Goal: Use online tool/utility: Utilize a website feature to perform a specific function

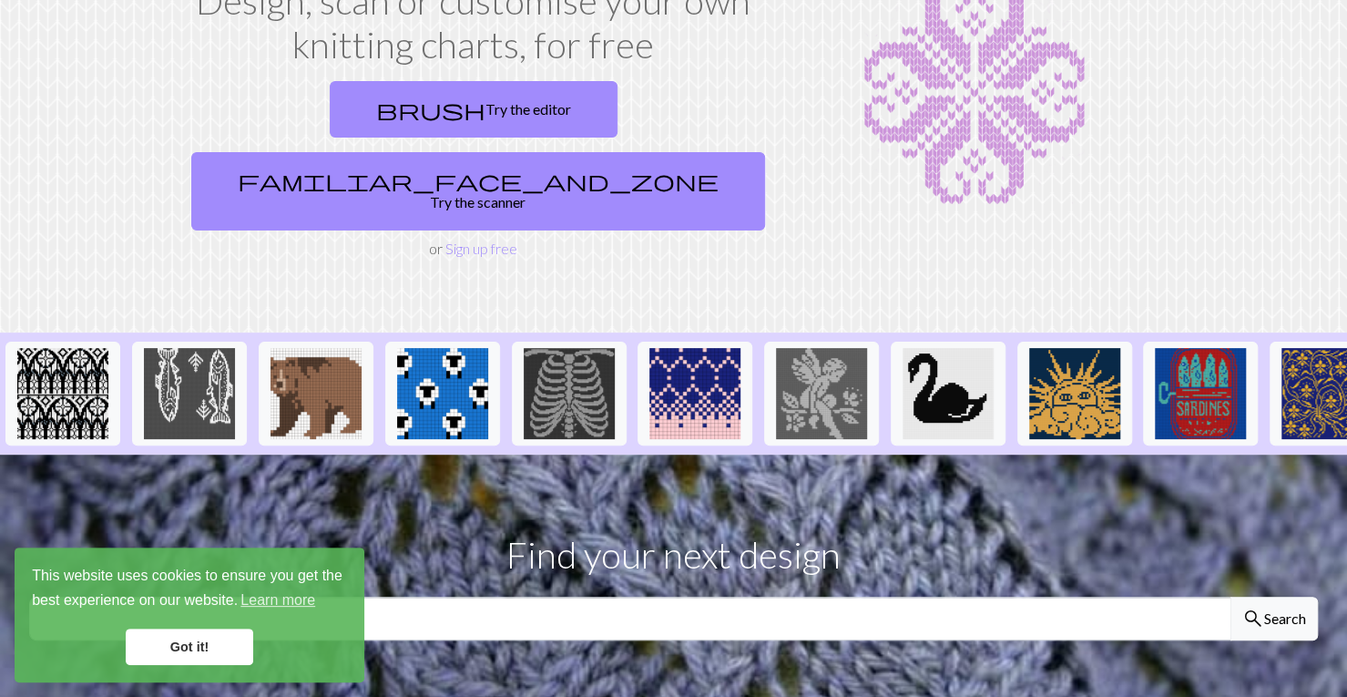
scroll to position [154, 0]
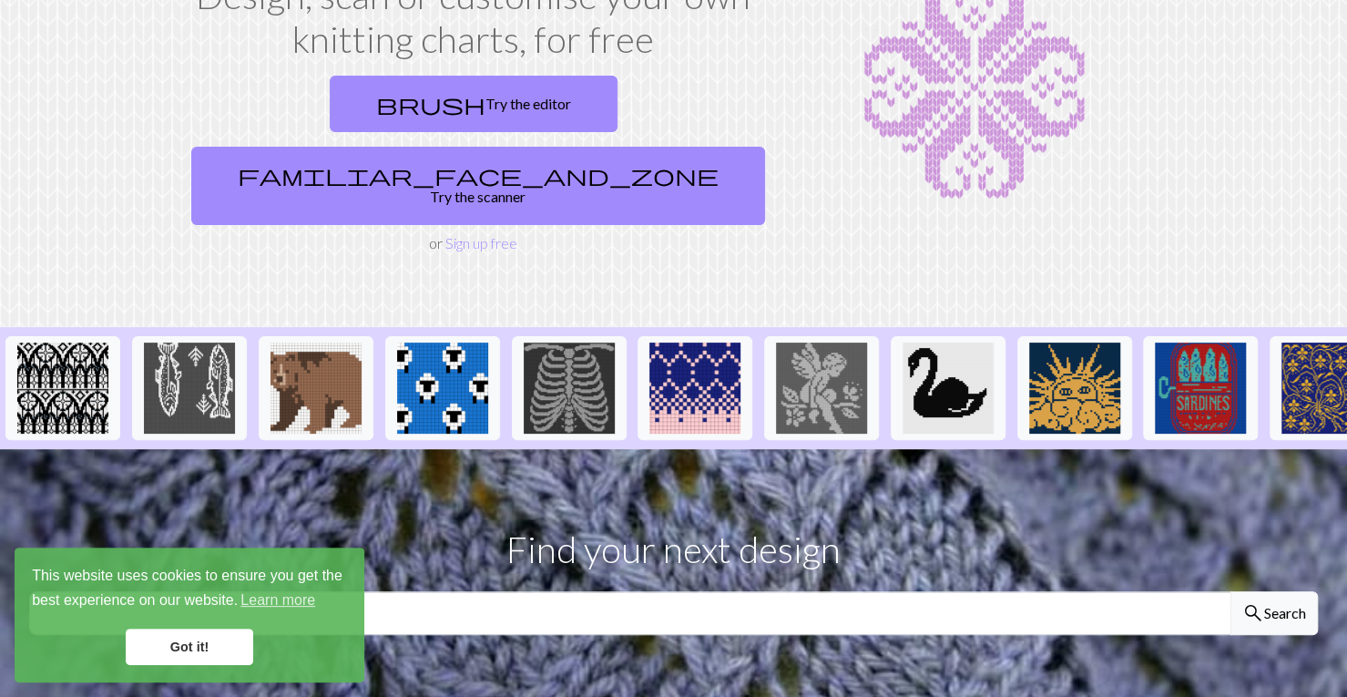
click at [193, 644] on link "Got it!" at bounding box center [190, 647] width 128 height 36
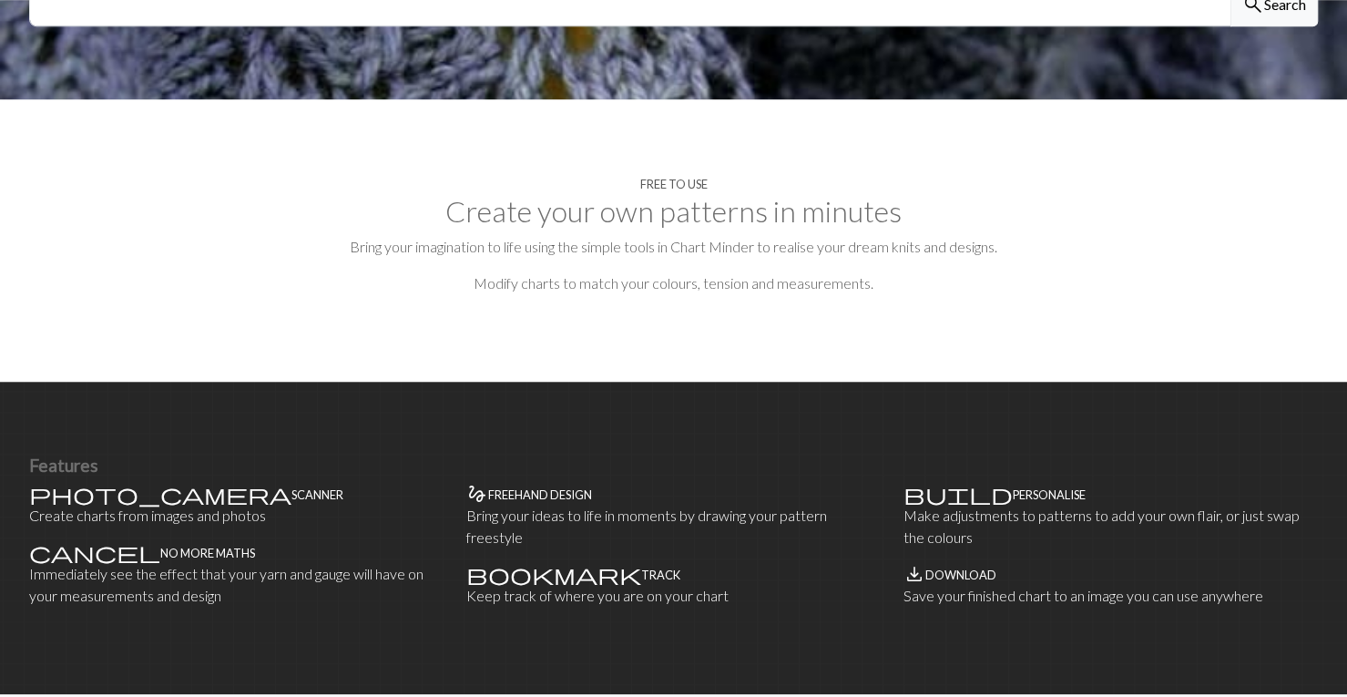
scroll to position [763, 0]
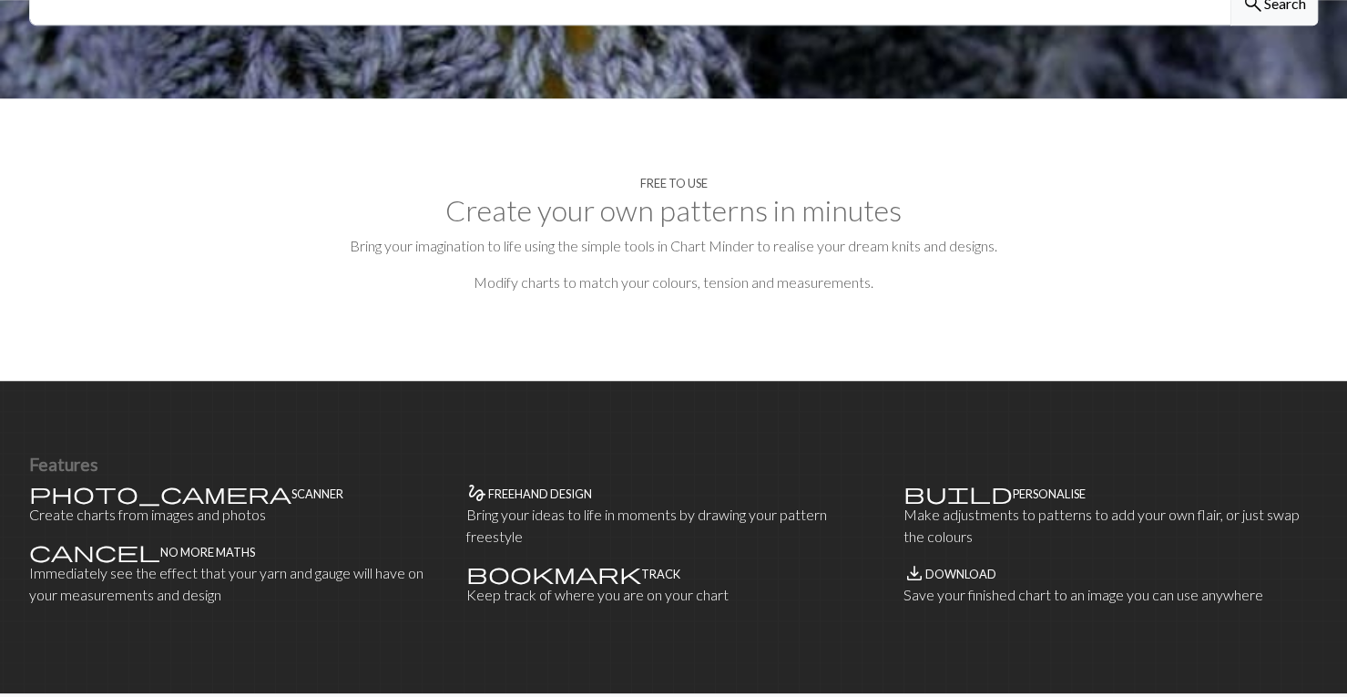
click at [130, 504] on p "Create charts from images and photos" at bounding box center [236, 515] width 415 height 22
click at [292, 487] on h4 "Scanner" at bounding box center [318, 494] width 52 height 14
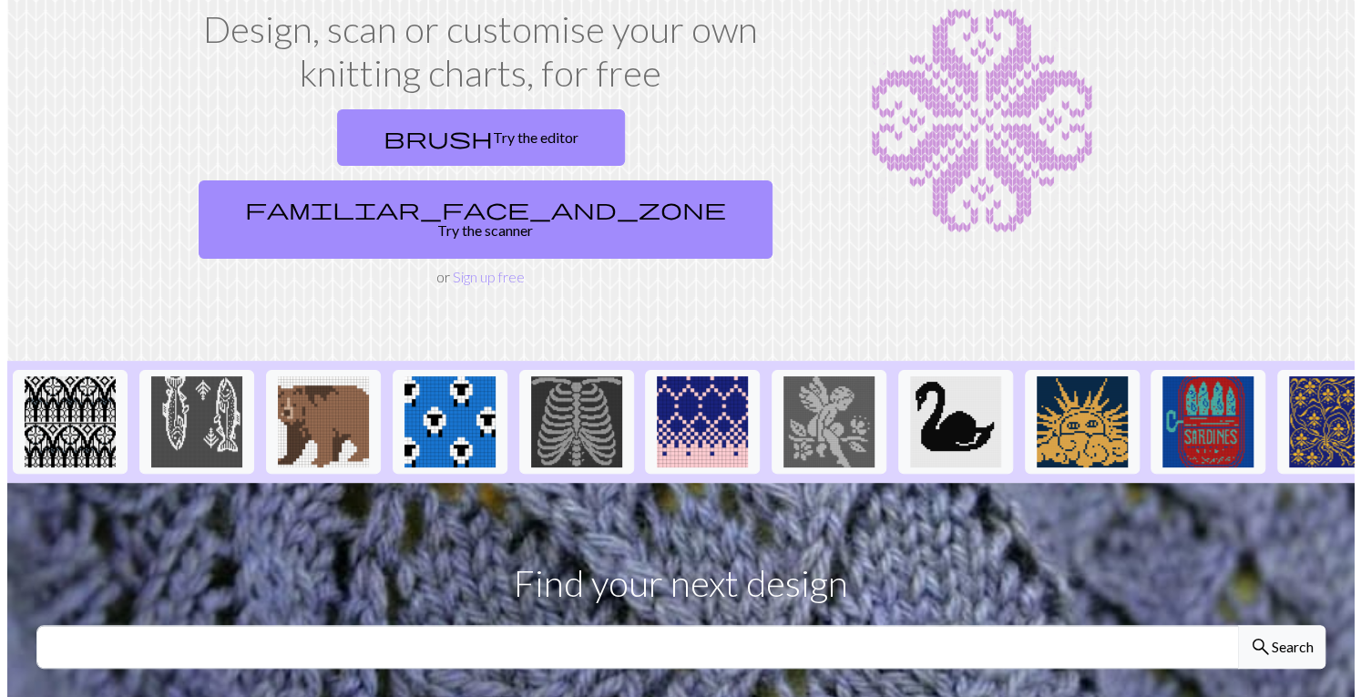
scroll to position [0, 0]
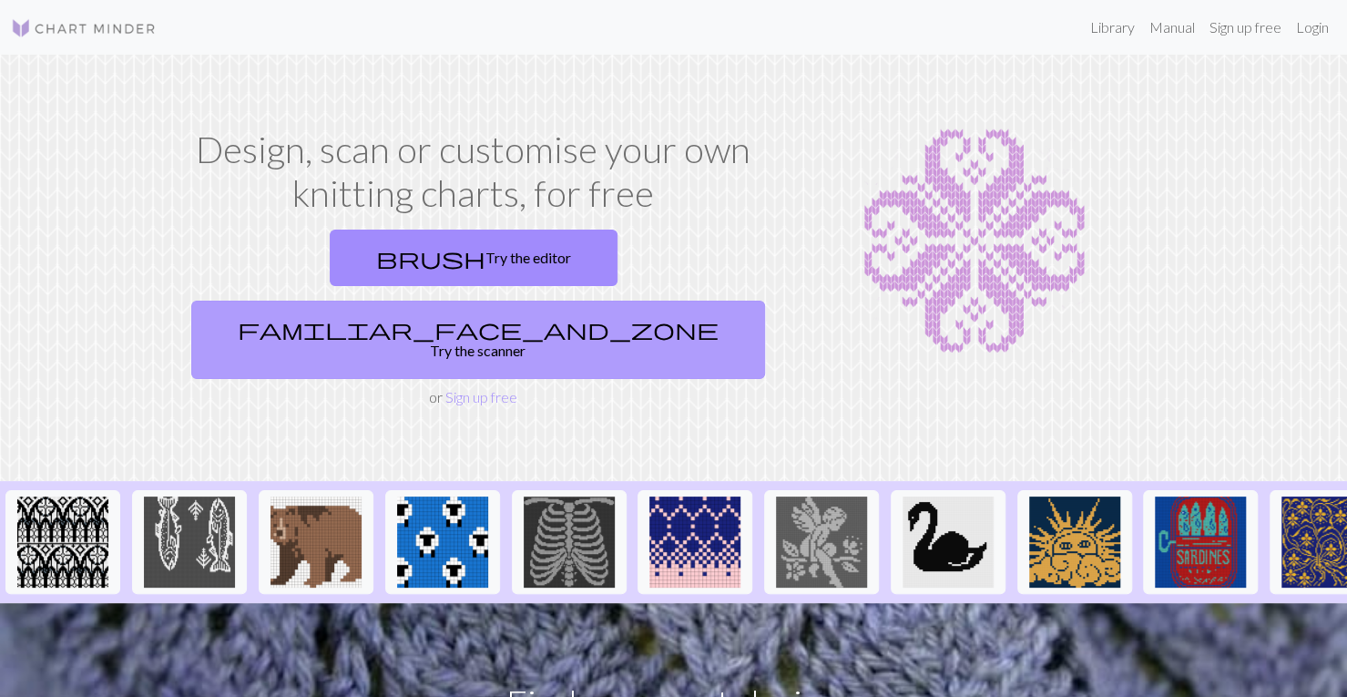
click at [613, 301] on link "familiar_face_and_zone Try the scanner" at bounding box center [478, 340] width 574 height 78
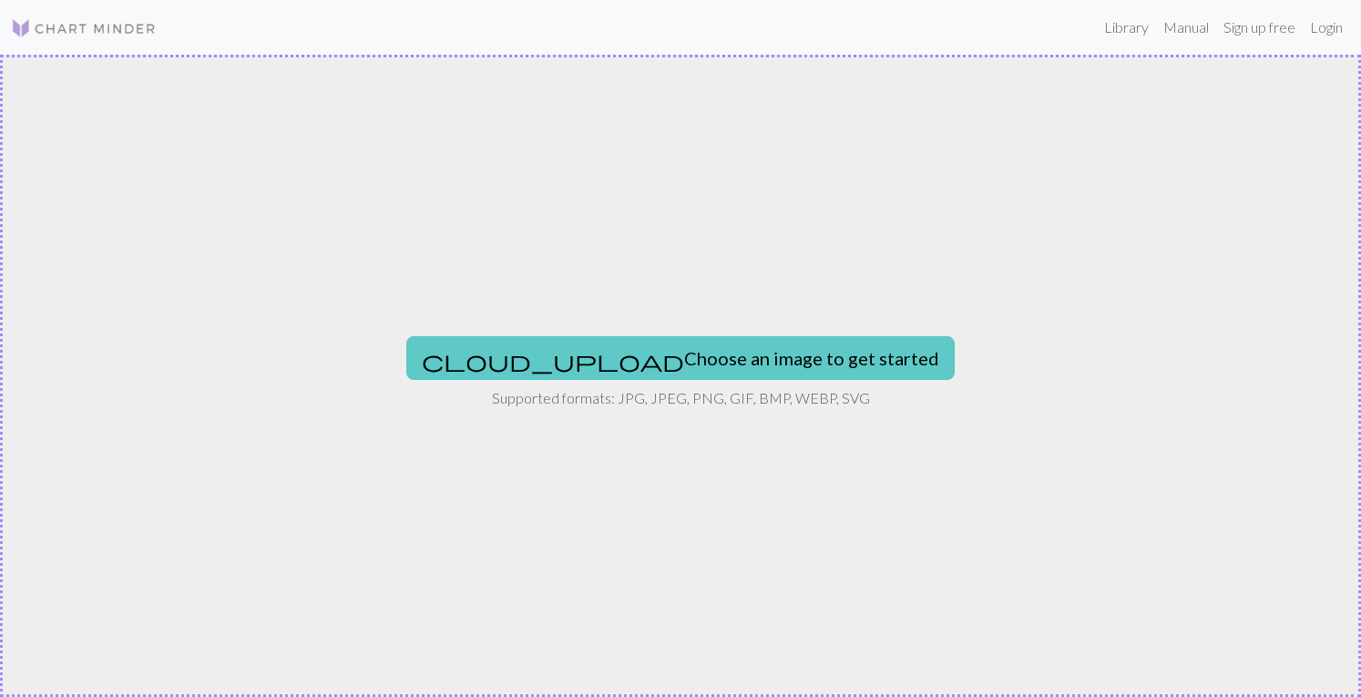
click at [640, 354] on button "cloud_upload Choose an image to get started" at bounding box center [680, 358] width 548 height 44
